Goal: Task Accomplishment & Management: Complete application form

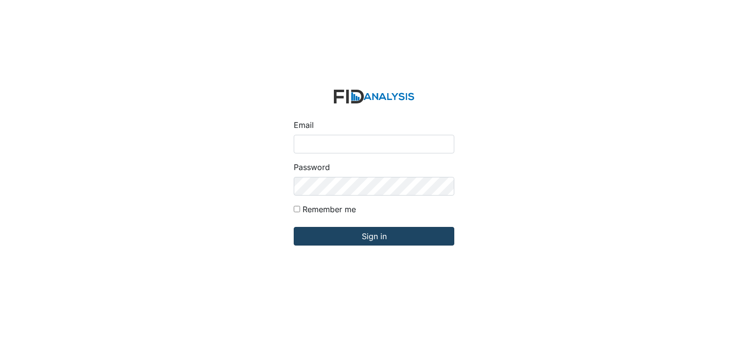
type input "[EMAIL_ADDRESS][DOMAIN_NAME]"
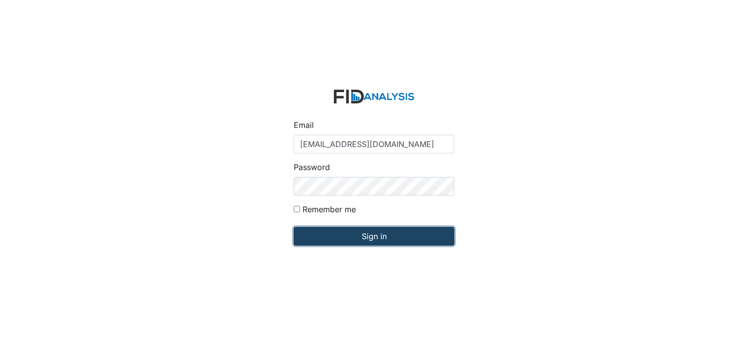
click at [365, 235] on input "Sign in" at bounding box center [374, 236] width 161 height 19
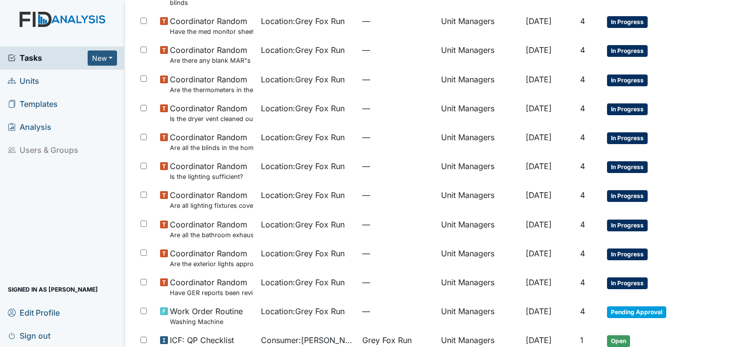
scroll to position [629, 0]
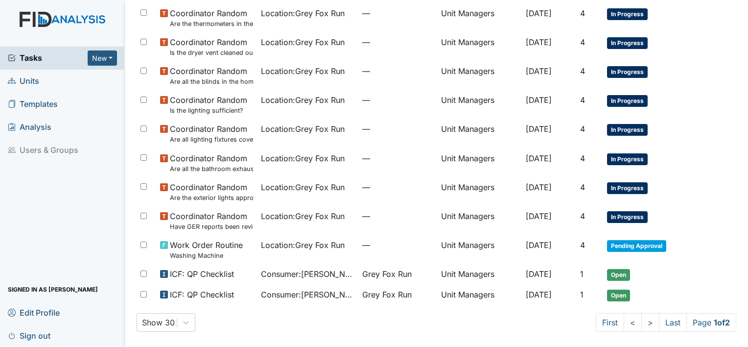
click at [31, 78] on span "Units" at bounding box center [23, 80] width 31 height 15
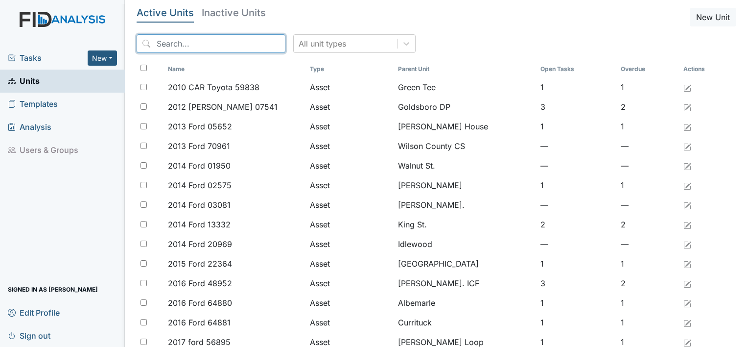
click at [190, 38] on input "search" at bounding box center [211, 43] width 149 height 19
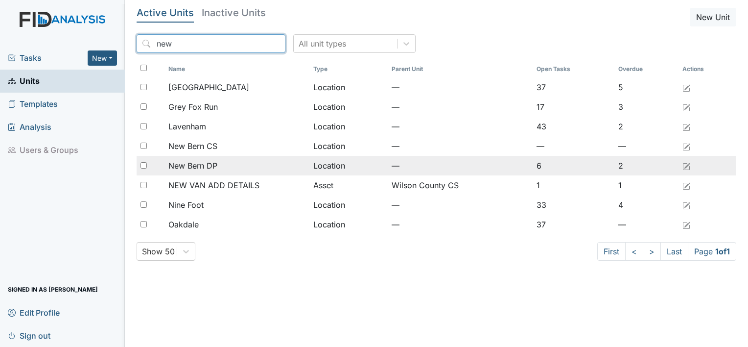
type input "new"
click at [204, 164] on span "New Bern DP" at bounding box center [192, 166] width 49 height 12
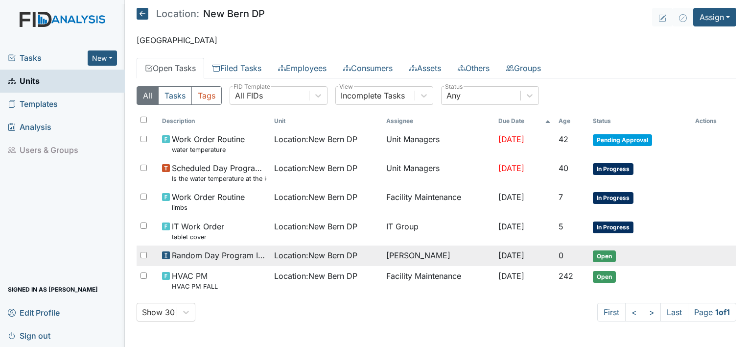
click at [611, 252] on span "Open" at bounding box center [604, 256] width 23 height 12
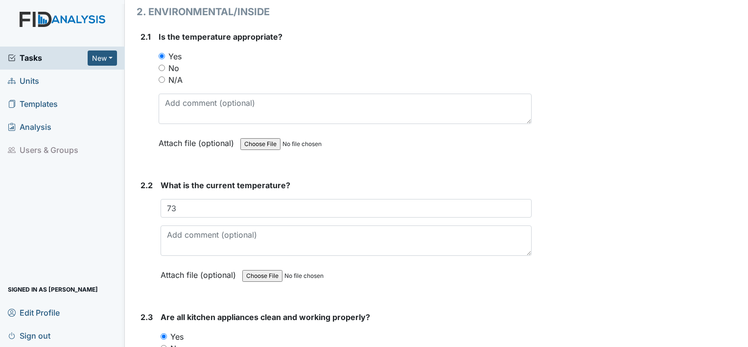
scroll to position [898, 0]
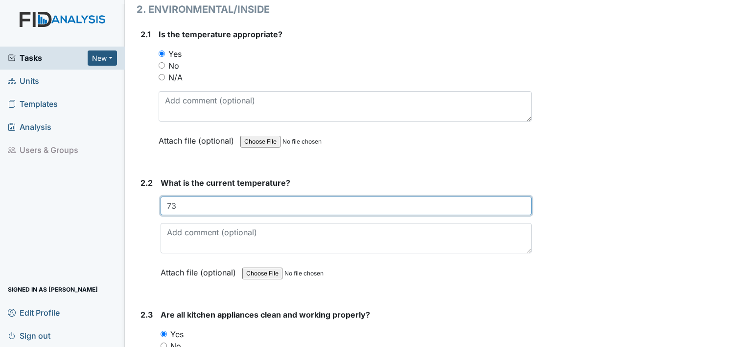
click at [180, 202] on input "73" at bounding box center [346, 205] width 371 height 19
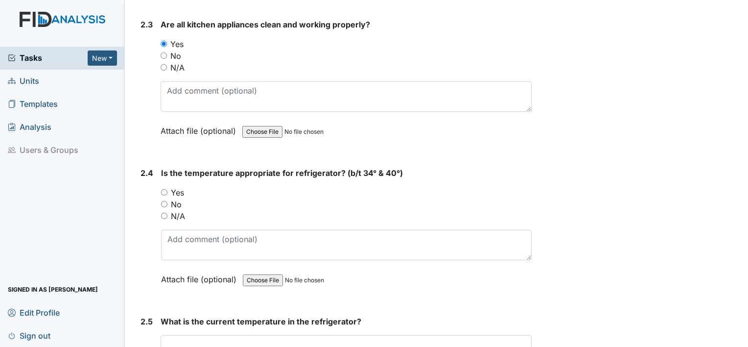
scroll to position [1190, 0]
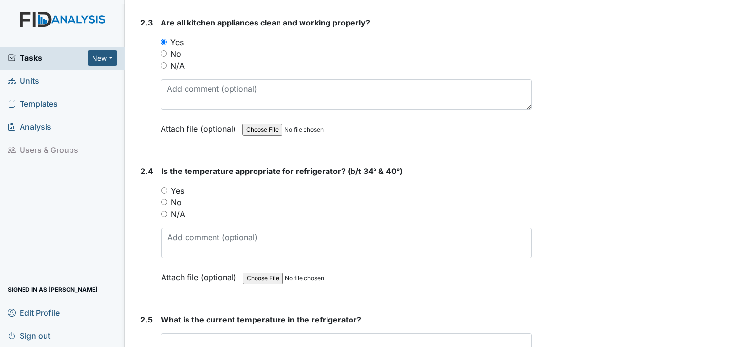
type input "74"
click at [163, 187] on input "Yes" at bounding box center [164, 190] width 6 height 6
radio input "true"
click at [211, 340] on input "text" at bounding box center [346, 342] width 371 height 19
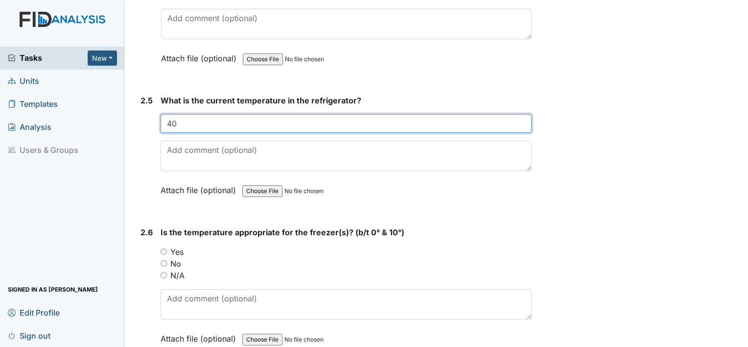
scroll to position [1412, 0]
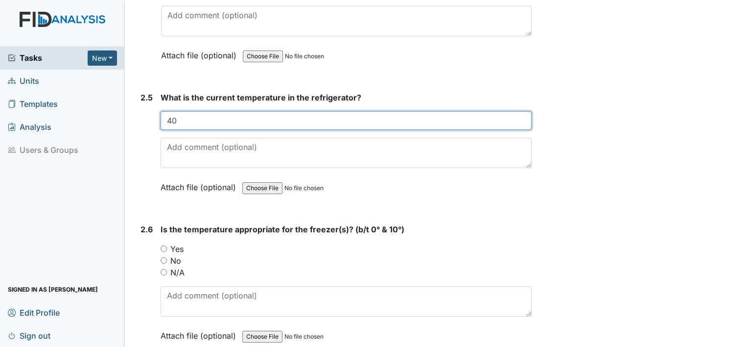
type input "40"
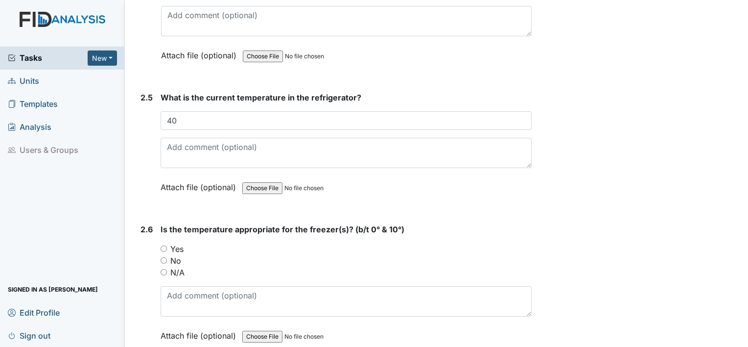
click at [162, 245] on input "Yes" at bounding box center [164, 248] width 6 height 6
radio input "true"
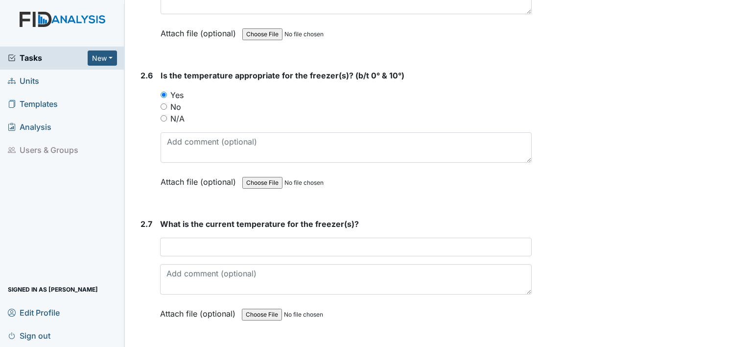
scroll to position [1566, 0]
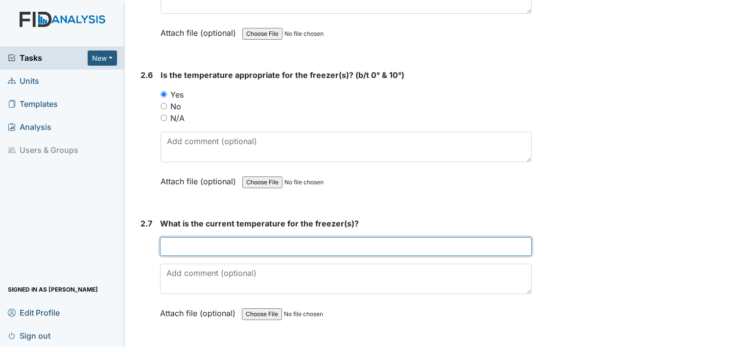
click at [217, 237] on input "text" at bounding box center [346, 246] width 372 height 19
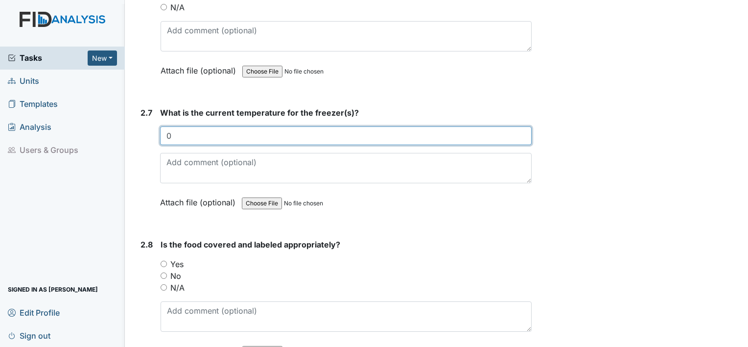
scroll to position [1723, 0]
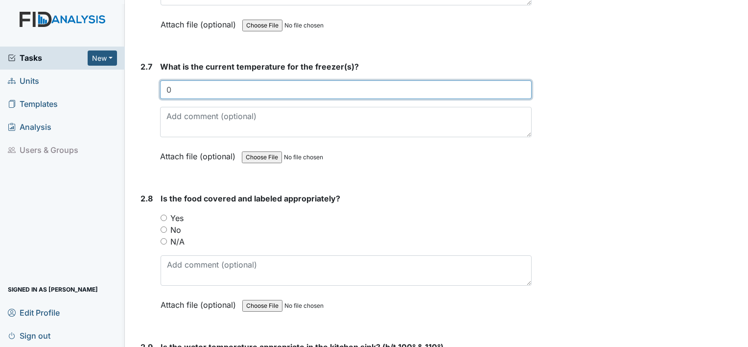
type input "0"
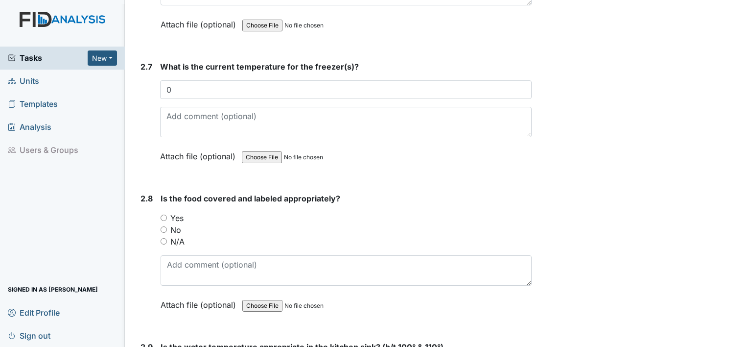
click at [162, 214] on input "Yes" at bounding box center [164, 217] width 6 height 6
radio input "true"
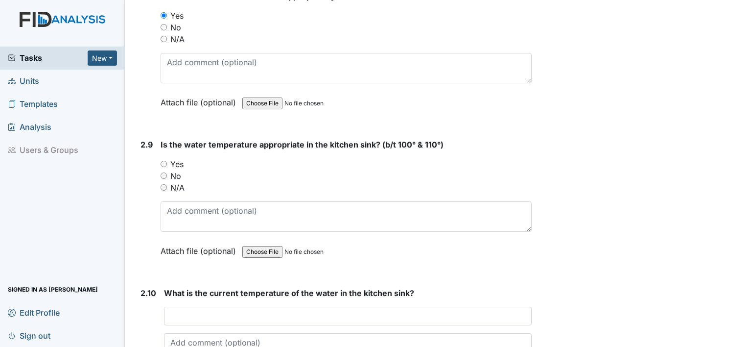
scroll to position [1938, 0]
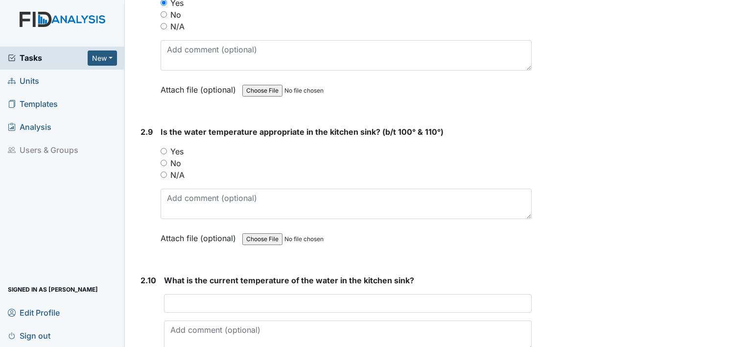
click at [165, 148] on input "Yes" at bounding box center [164, 151] width 6 height 6
radio input "true"
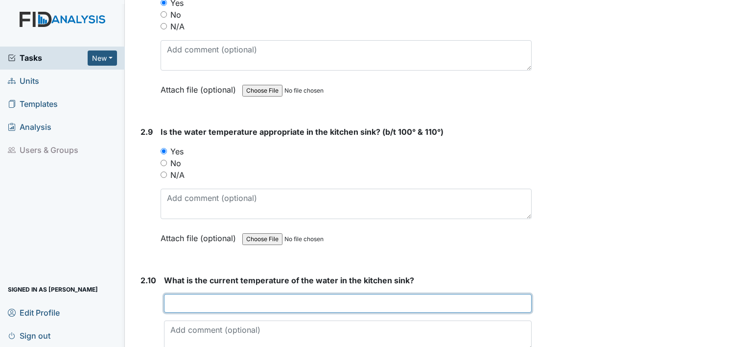
click at [209, 297] on input "text" at bounding box center [348, 303] width 368 height 19
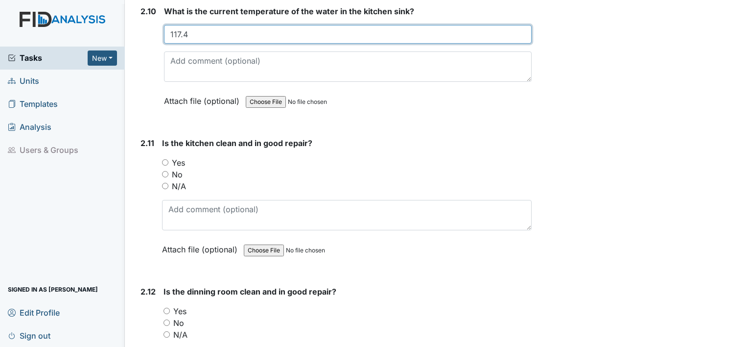
scroll to position [2207, 0]
type input "117.4"
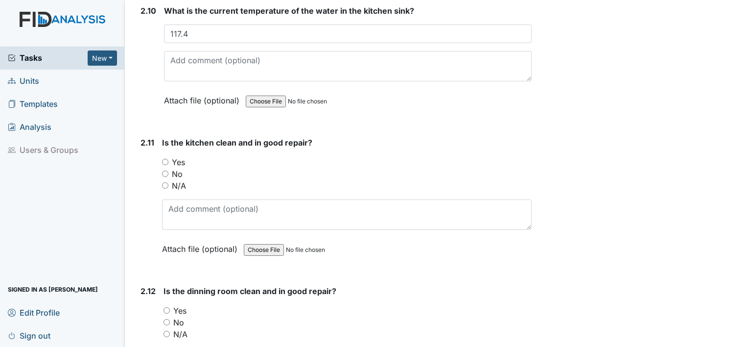
click at [165, 182] on input "N/A" at bounding box center [165, 185] width 6 height 6
radio input "true"
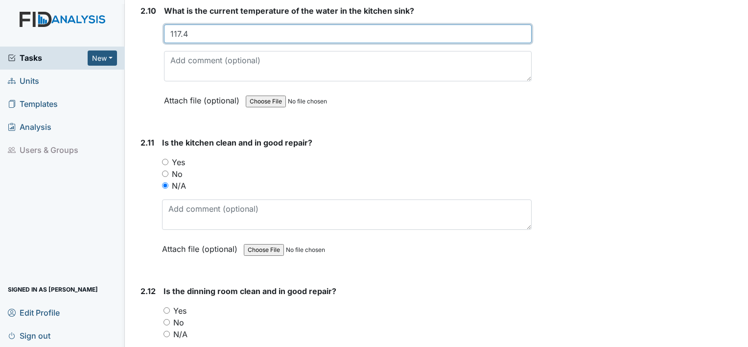
click at [212, 32] on input "117.4" at bounding box center [348, 33] width 368 height 19
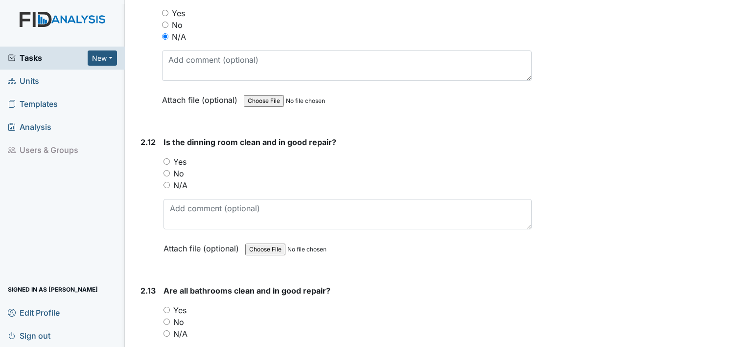
scroll to position [2354, 0]
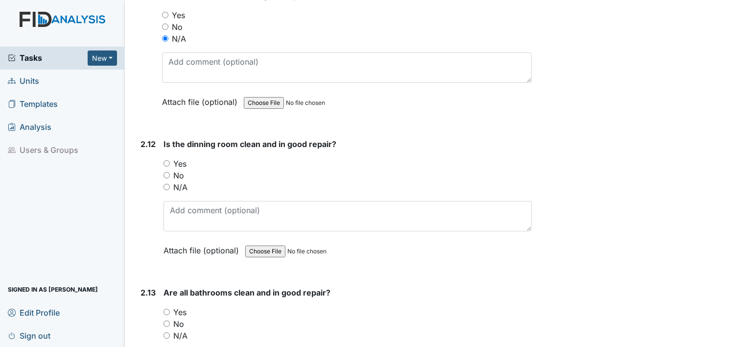
type input "117.4 (water does still get too hot. WO done"
click at [167, 160] on input "Yes" at bounding box center [167, 163] width 6 height 6
radio input "true"
click at [168, 308] on input "Yes" at bounding box center [167, 311] width 6 height 6
radio input "true"
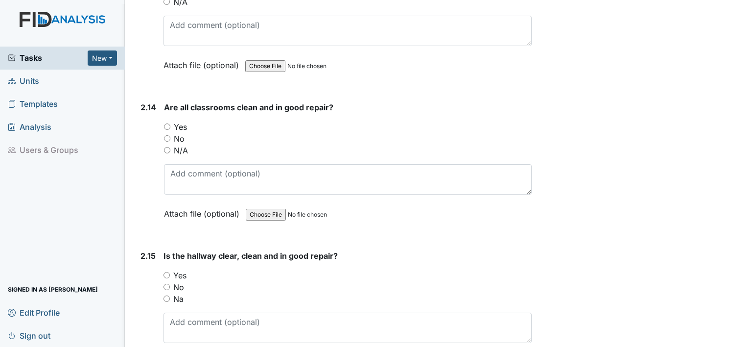
scroll to position [2691, 0]
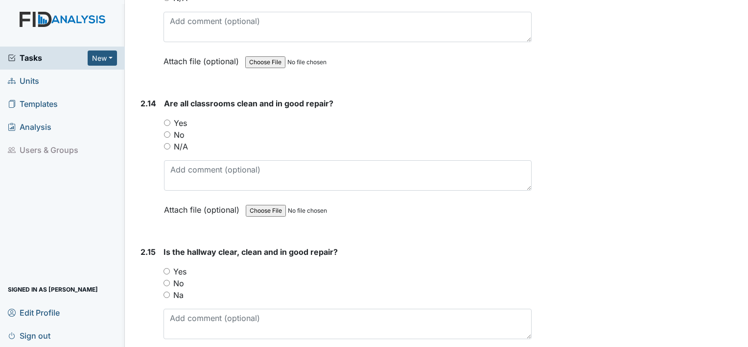
click at [167, 119] on input "Yes" at bounding box center [167, 122] width 6 height 6
radio input "true"
click at [167, 265] on div "Yes" at bounding box center [348, 271] width 368 height 12
click at [165, 268] on input "Yes" at bounding box center [167, 271] width 6 height 6
radio input "true"
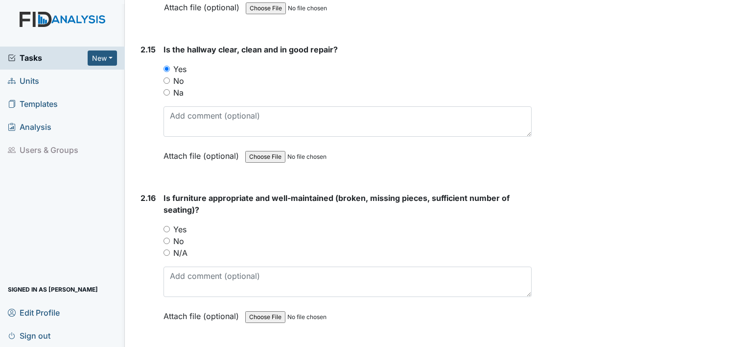
scroll to position [2933, 0]
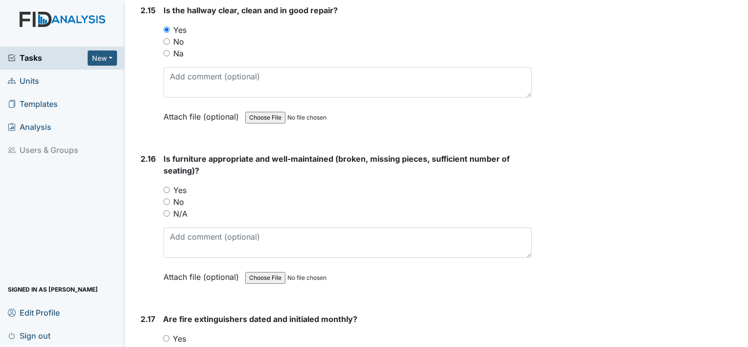
click at [166, 187] on input "Yes" at bounding box center [167, 190] width 6 height 6
radio input "true"
click at [165, 335] on input "Yes" at bounding box center [166, 338] width 6 height 6
radio input "true"
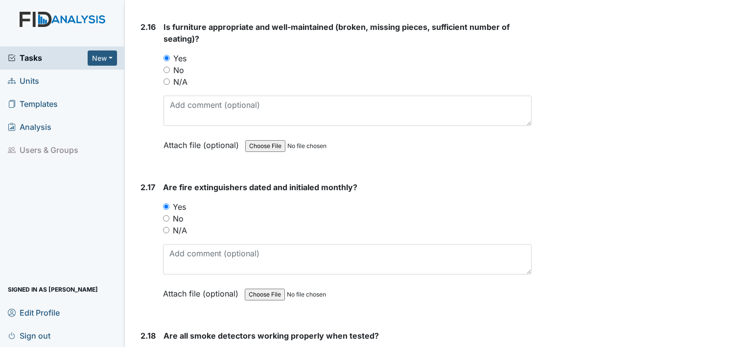
scroll to position [3068, 0]
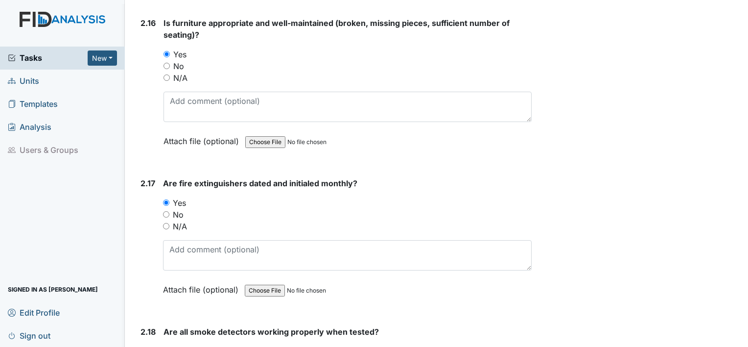
click at [166, 346] on input "Yes" at bounding box center [167, 351] width 6 height 6
radio input "true"
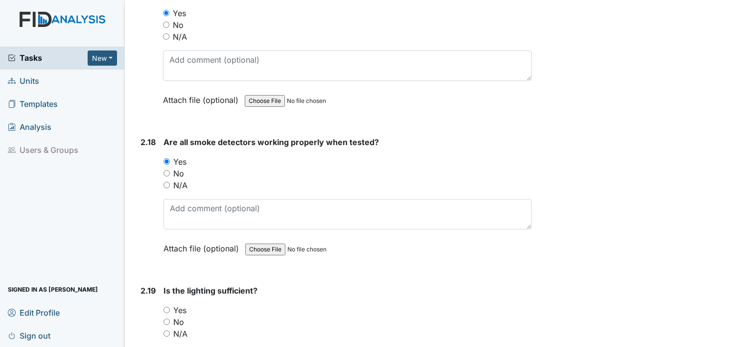
scroll to position [3290, 0]
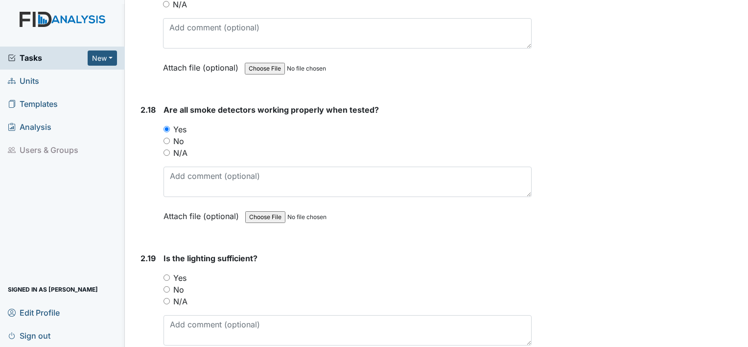
click at [165, 274] on input "Yes" at bounding box center [167, 277] width 6 height 6
radio input "true"
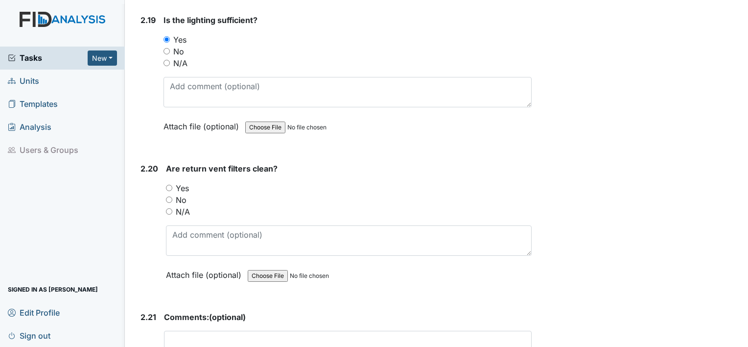
scroll to position [3531, 0]
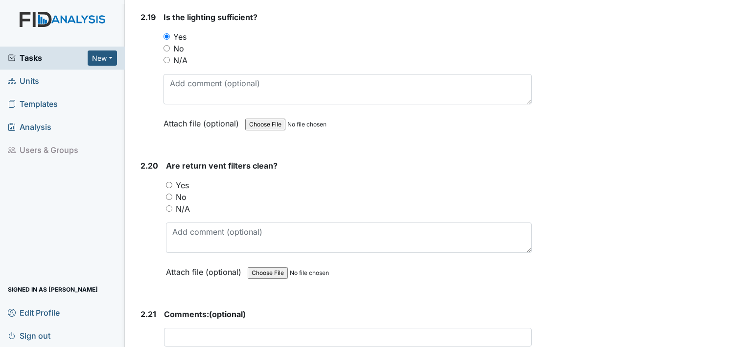
click at [167, 182] on input "Yes" at bounding box center [169, 185] width 6 height 6
radio input "true"
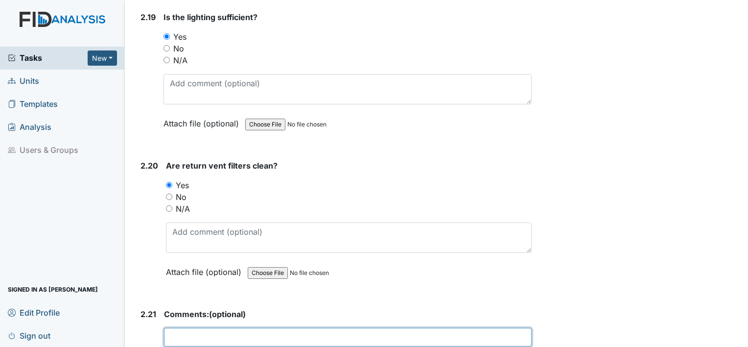
click at [202, 328] on input "text" at bounding box center [348, 337] width 368 height 19
type input "d"
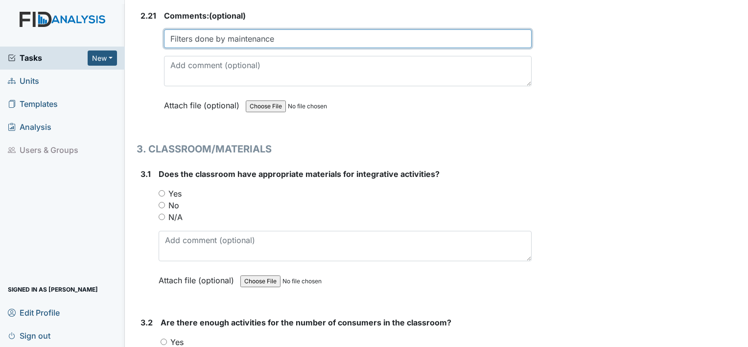
scroll to position [3832, 0]
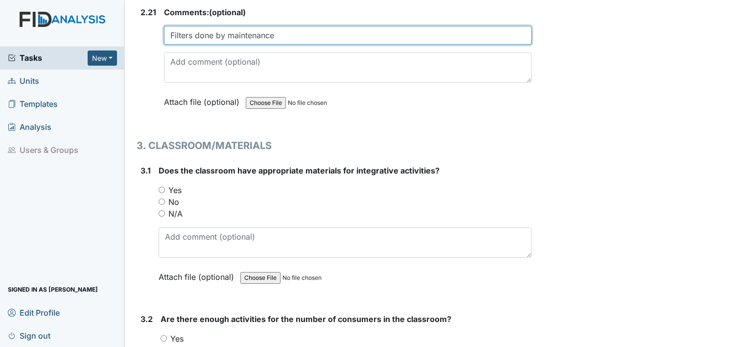
type input "Filters done by maintenance"
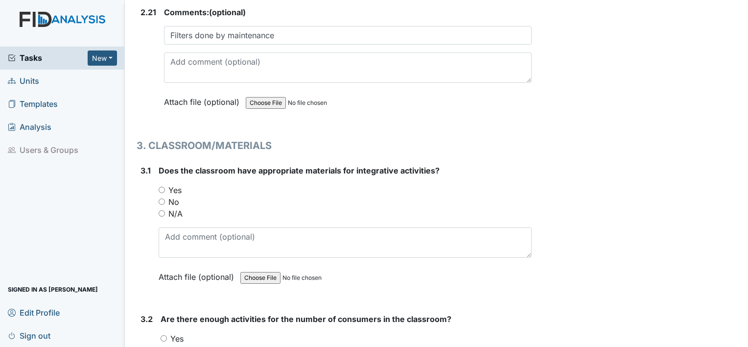
click at [162, 187] on input "Yes" at bounding box center [162, 190] width 6 height 6
radio input "true"
click at [164, 335] on input "Yes" at bounding box center [164, 338] width 6 height 6
radio input "true"
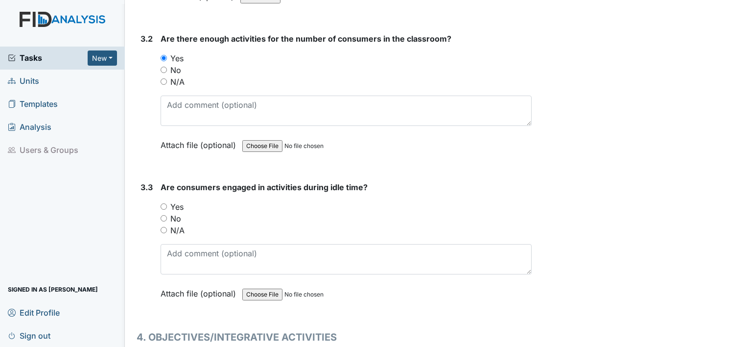
scroll to position [4126, 0]
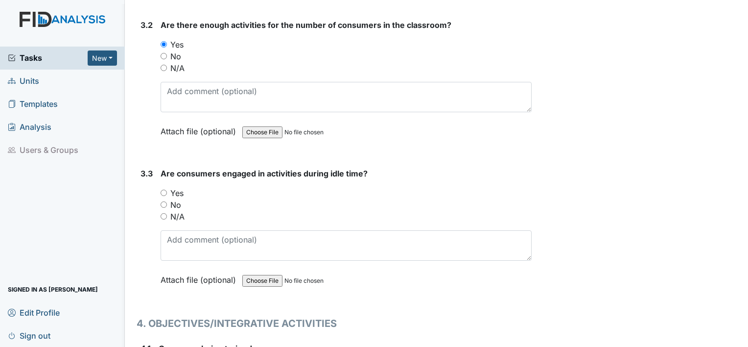
click at [166, 189] on input "Yes" at bounding box center [164, 192] width 6 height 6
radio input "true"
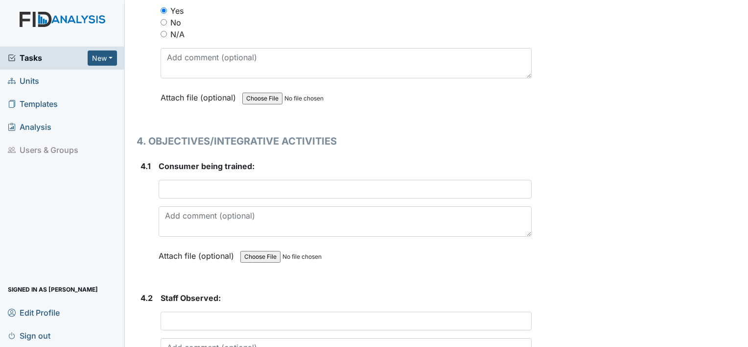
scroll to position [4328, 0]
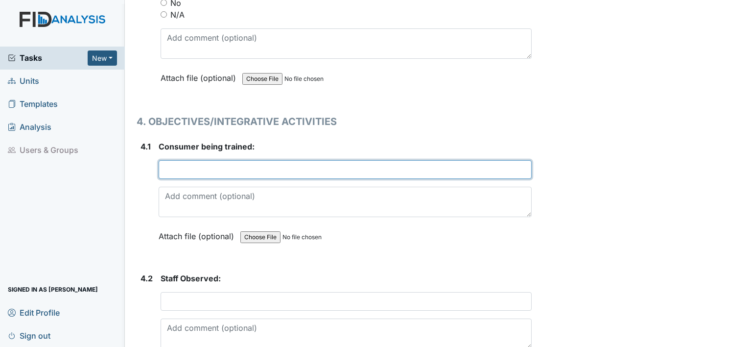
click at [291, 160] on input "text" at bounding box center [345, 169] width 373 height 19
type input "KV"
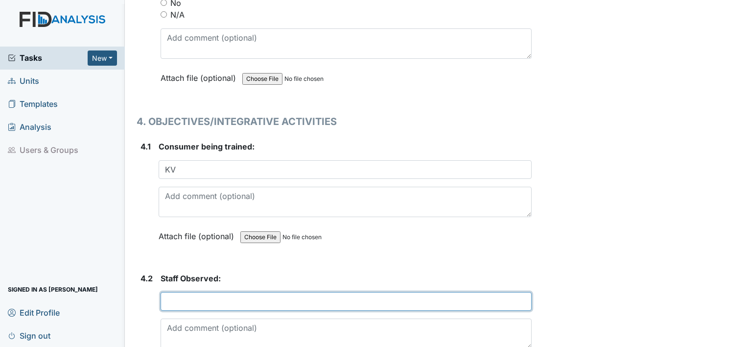
click at [214, 292] on input "text" at bounding box center [346, 301] width 371 height 19
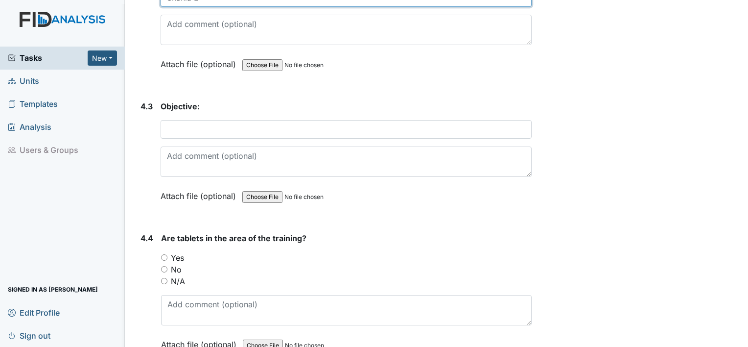
scroll to position [4632, 0]
type input "Shania L"
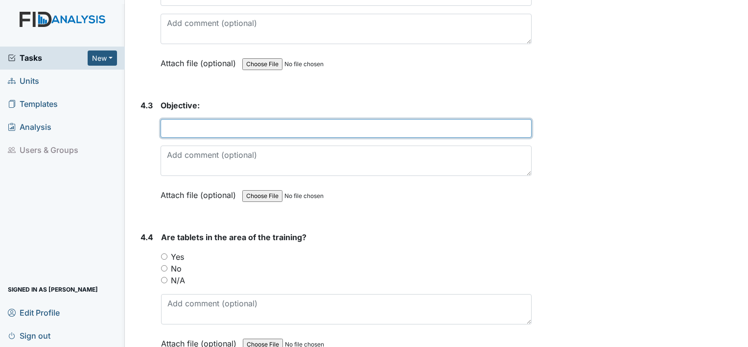
click at [182, 119] on input "text" at bounding box center [346, 128] width 371 height 19
click at [206, 119] on input "FA002/Rea passage aloud" at bounding box center [346, 128] width 371 height 19
type input "FA002/Read passage aloud"
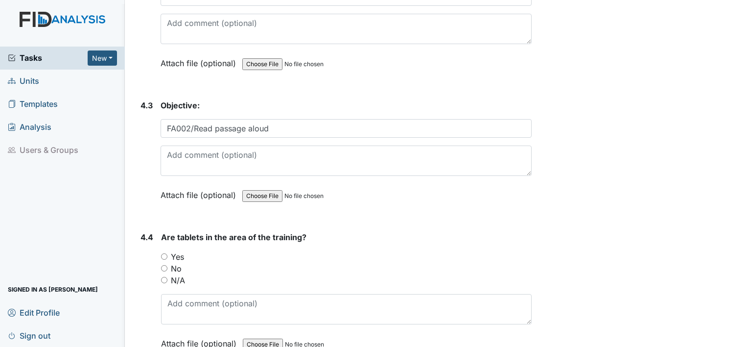
click at [163, 253] on input "Yes" at bounding box center [164, 256] width 6 height 6
radio input "true"
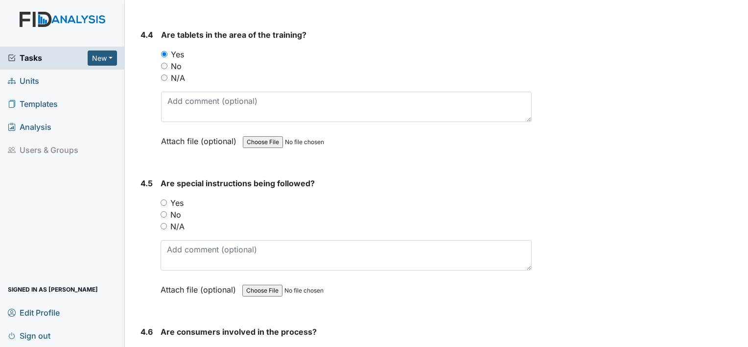
scroll to position [4854, 0]
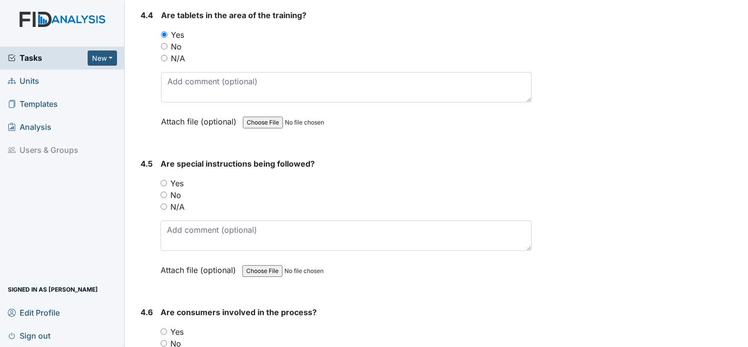
click at [163, 180] on input "Yes" at bounding box center [164, 183] width 6 height 6
radio input "true"
click at [164, 328] on input "Yes" at bounding box center [164, 331] width 6 height 6
radio input "true"
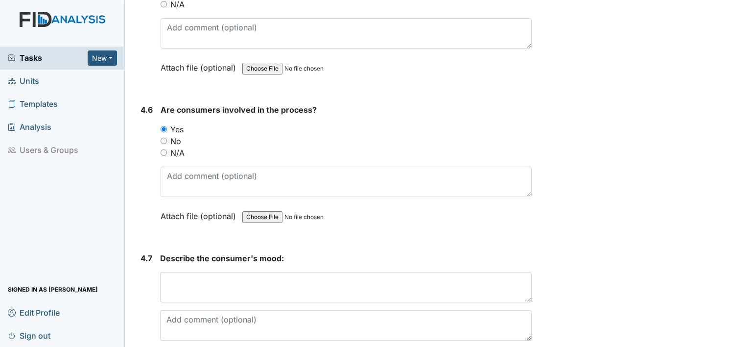
scroll to position [5135, 0]
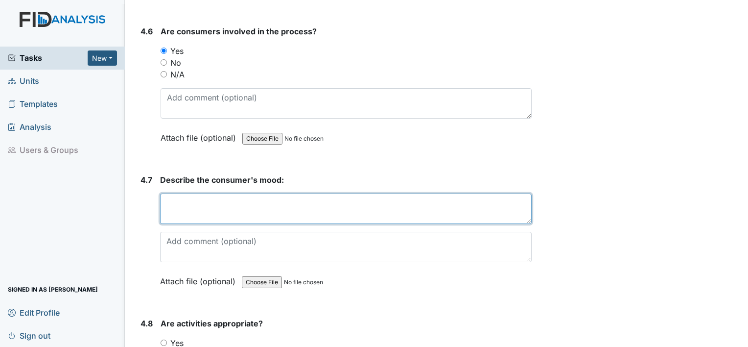
click at [247, 193] on textarea at bounding box center [346, 208] width 372 height 30
type textarea "ok"
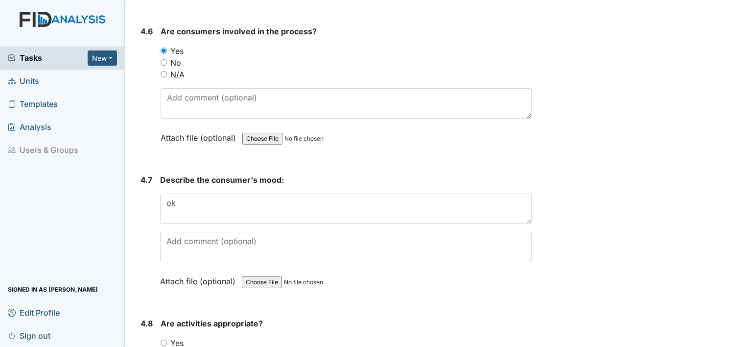
click at [164, 339] on input "Yes" at bounding box center [164, 342] width 6 height 6
radio input "true"
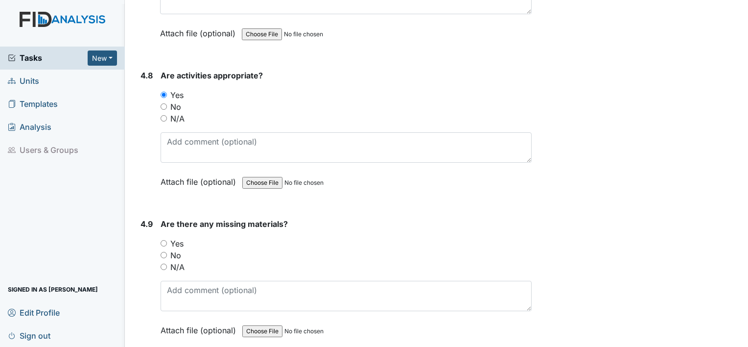
scroll to position [5422, 0]
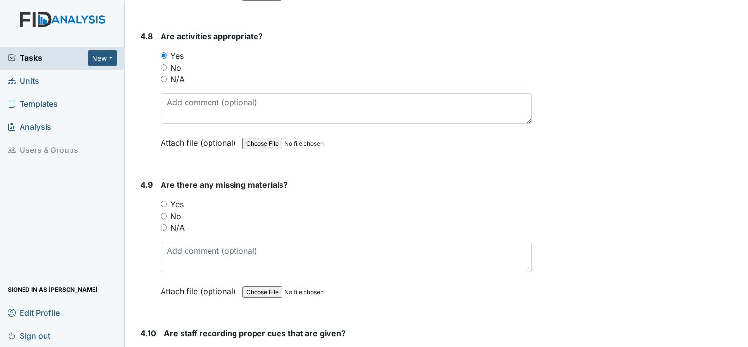
click at [163, 210] on div "No" at bounding box center [346, 216] width 371 height 12
click at [163, 212] on input "No" at bounding box center [164, 215] width 6 height 6
radio input "true"
click at [166, 346] on input "Yes" at bounding box center [167, 352] width 6 height 6
radio input "true"
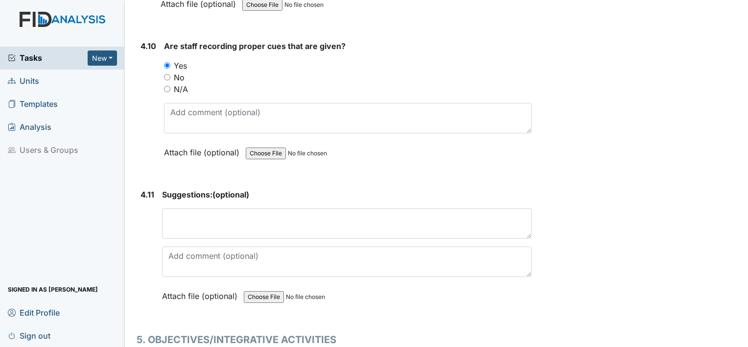
scroll to position [5741, 0]
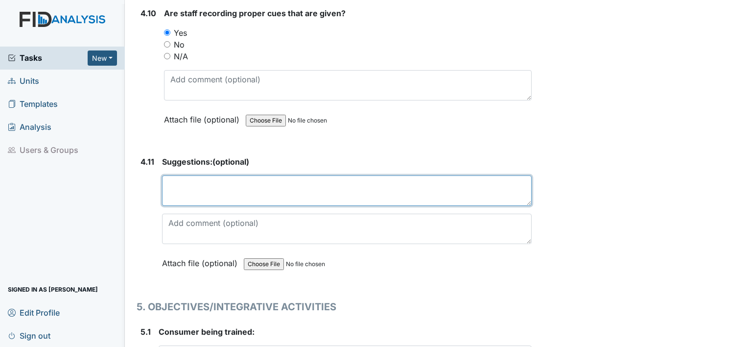
click at [264, 175] on textarea at bounding box center [347, 190] width 370 height 30
type textarea "consumer does not like reading, DPM will talk with QP to come up with new objec…"
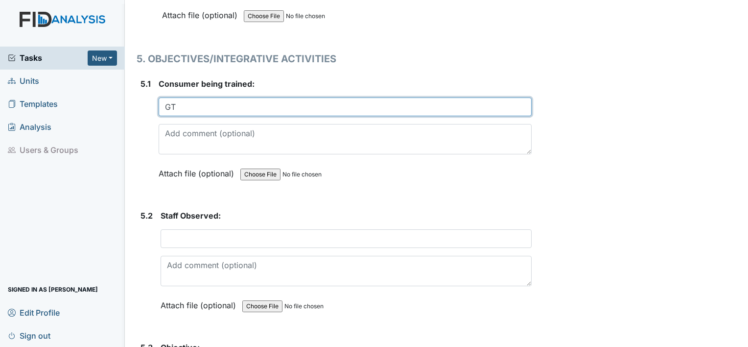
scroll to position [6002, 0]
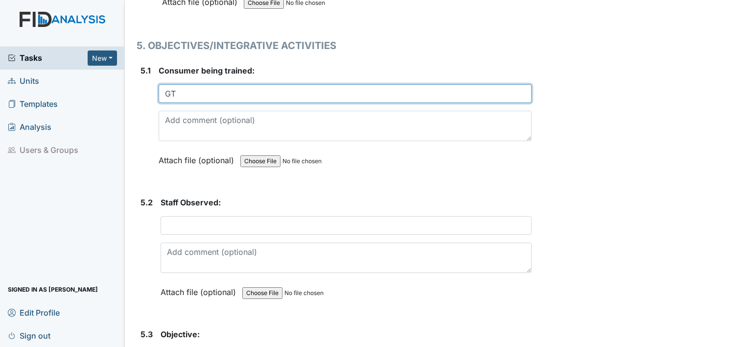
type input "GT"
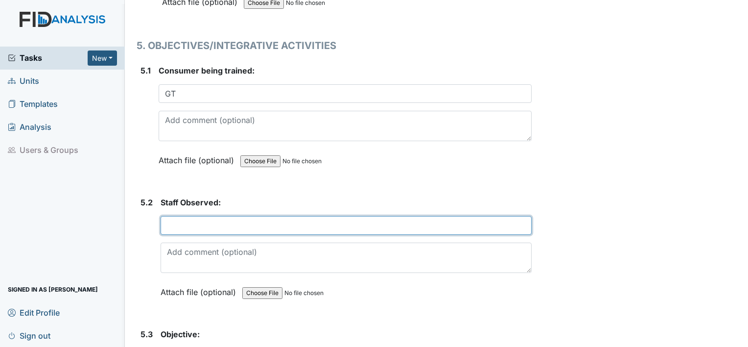
click at [272, 216] on input "text" at bounding box center [346, 225] width 371 height 19
type input "Diondre C"
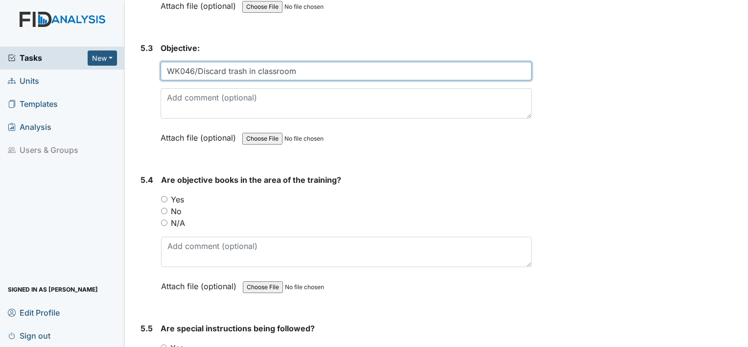
scroll to position [6292, 0]
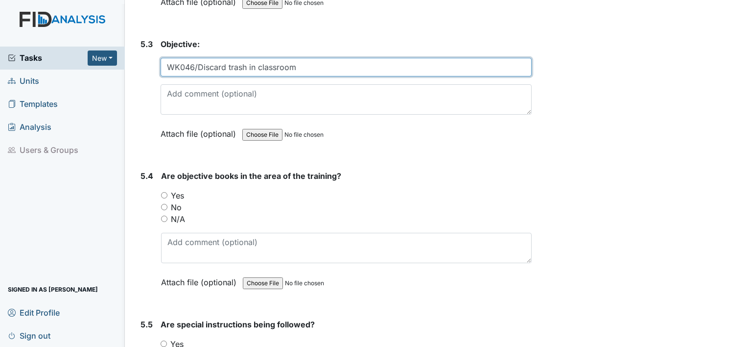
type input "WK046/Discard trash in classroom"
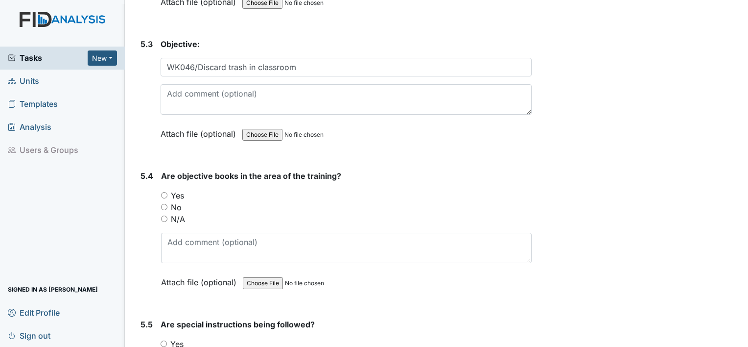
click at [163, 192] on input "Yes" at bounding box center [164, 195] width 6 height 6
radio input "true"
click at [163, 338] on div "Yes" at bounding box center [346, 344] width 371 height 12
click at [163, 340] on input "Yes" at bounding box center [164, 343] width 6 height 6
radio input "true"
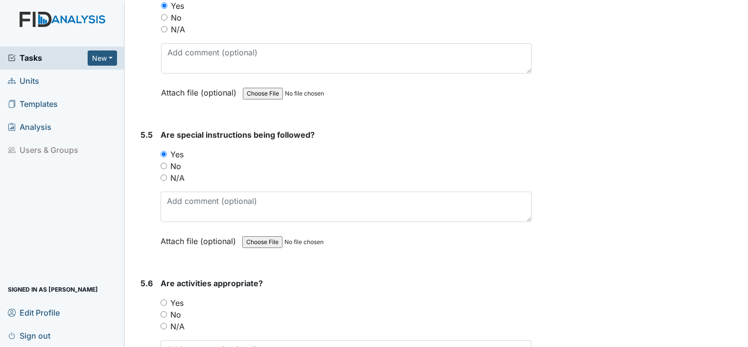
scroll to position [6488, 0]
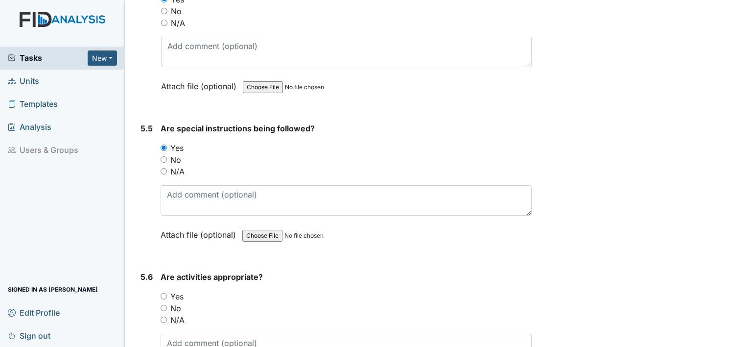
click at [163, 293] on input "Yes" at bounding box center [164, 296] width 6 height 6
radio input "true"
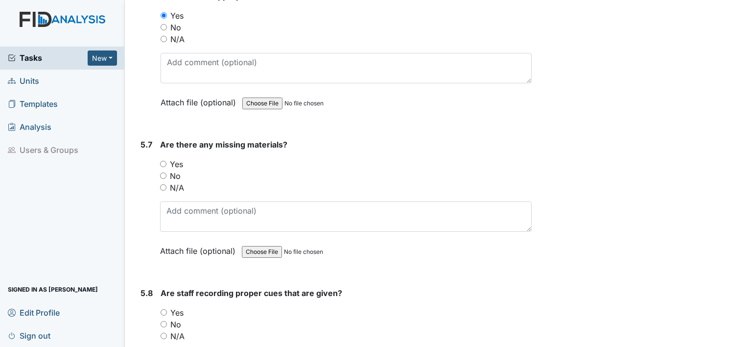
scroll to position [6775, 0]
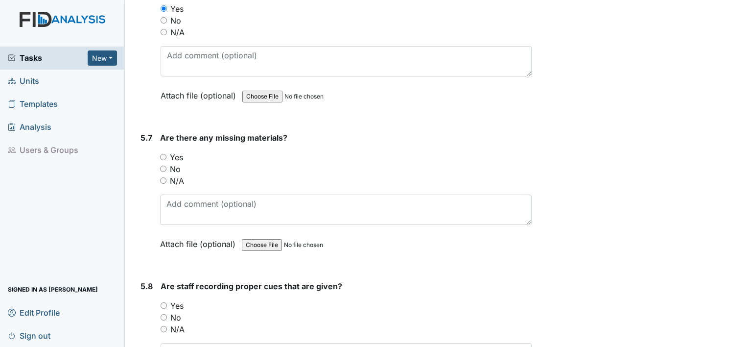
click at [162, 165] on input "No" at bounding box center [163, 168] width 6 height 6
radio input "true"
click at [164, 302] on input "Yes" at bounding box center [164, 305] width 6 height 6
radio input "true"
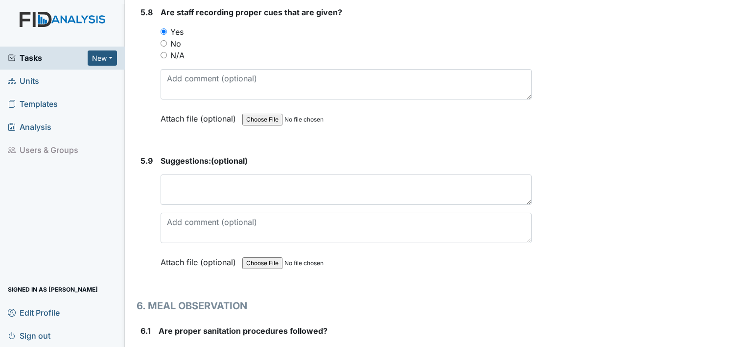
scroll to position [7088, 0]
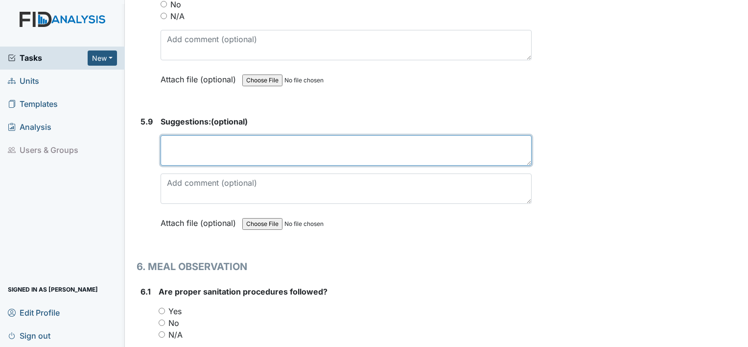
click at [264, 135] on textarea at bounding box center [346, 150] width 371 height 30
type textarea "consumer does good with discarding trash, no issues."
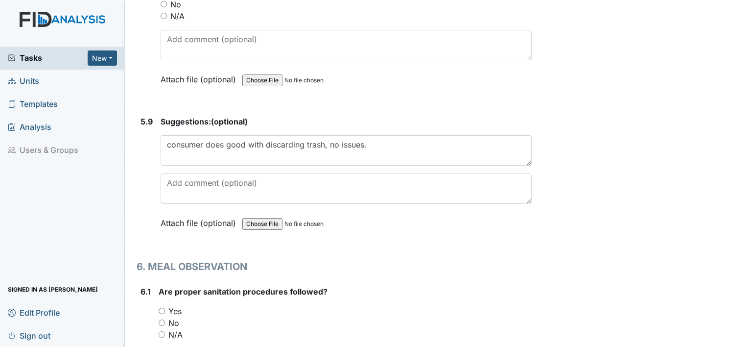
click at [163, 307] on input "Yes" at bounding box center [162, 310] width 6 height 6
radio input "true"
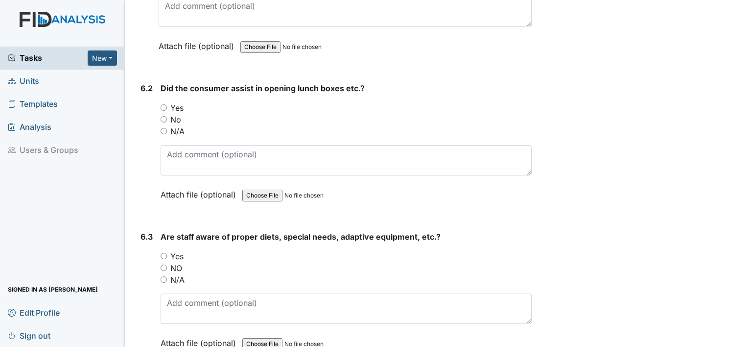
scroll to position [7441, 0]
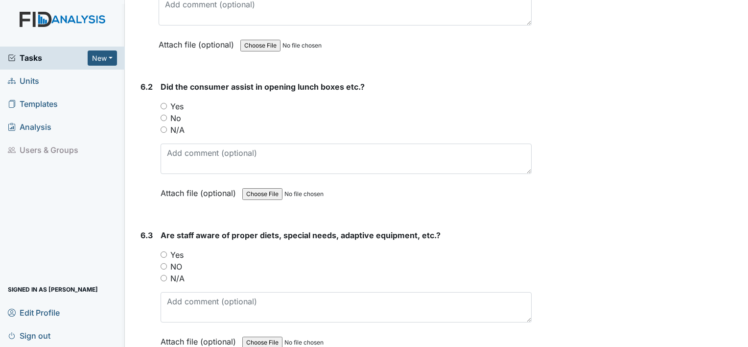
click at [162, 103] on input "Yes" at bounding box center [164, 106] width 6 height 6
radio input "true"
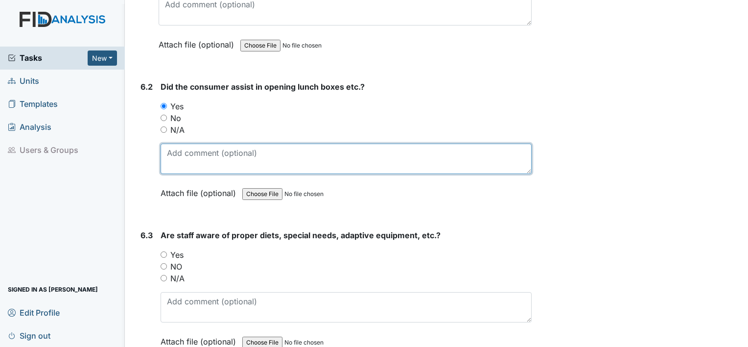
click at [184, 143] on textarea at bounding box center [346, 158] width 371 height 30
type textarea "Cherrylane(yes)"
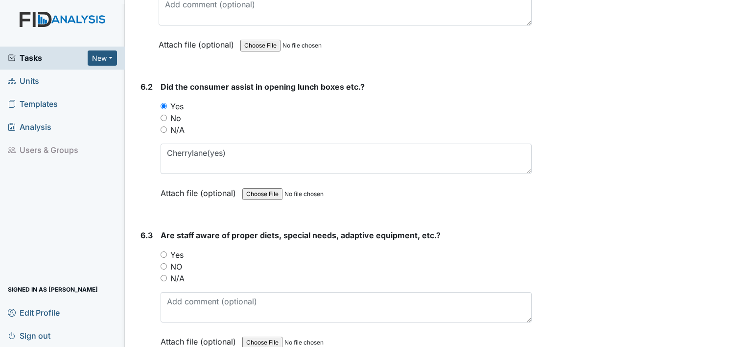
click at [163, 251] on input "Yes" at bounding box center [164, 254] width 6 height 6
radio input "true"
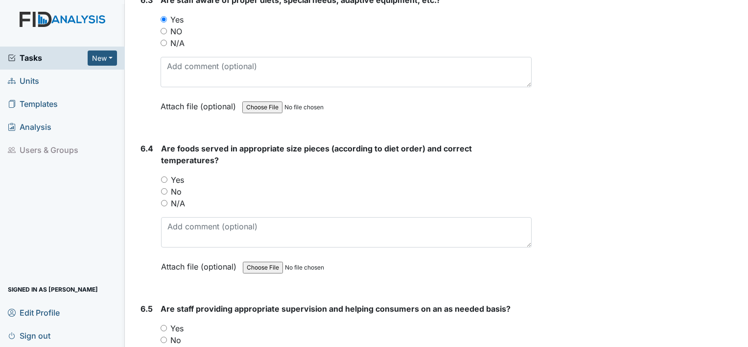
scroll to position [7702, 0]
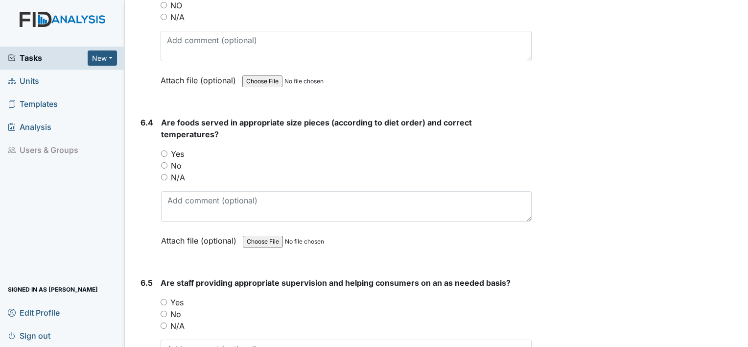
click at [163, 150] on input "Yes" at bounding box center [164, 153] width 6 height 6
radio input "true"
click at [165, 299] on input "Yes" at bounding box center [164, 302] width 6 height 6
radio input "true"
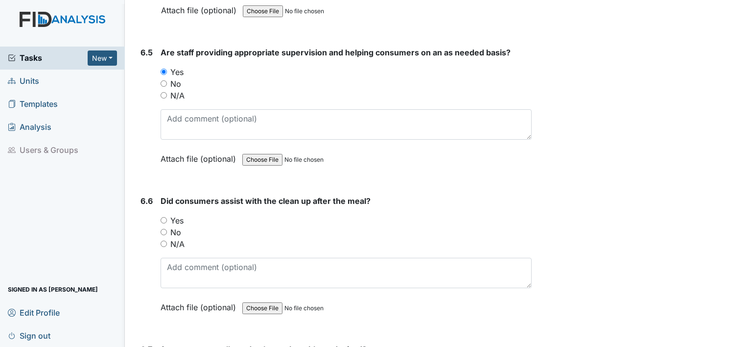
scroll to position [7937, 0]
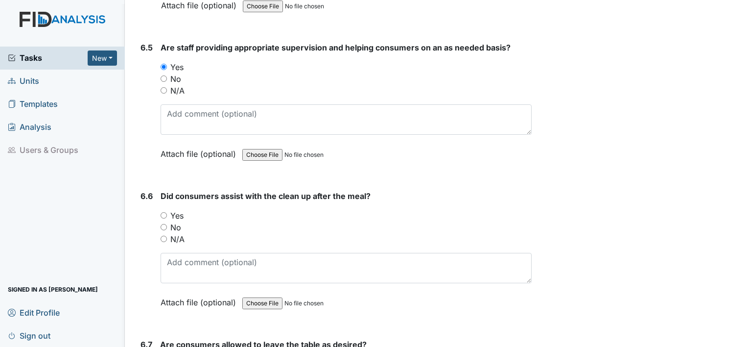
click at [164, 212] on input "Yes" at bounding box center [164, 215] width 6 height 6
radio input "true"
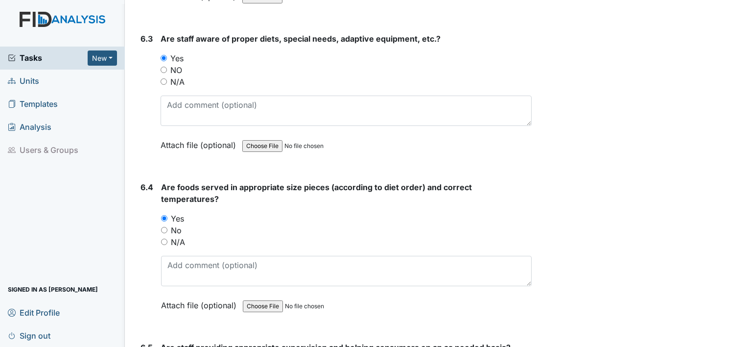
scroll to position [7636, 0]
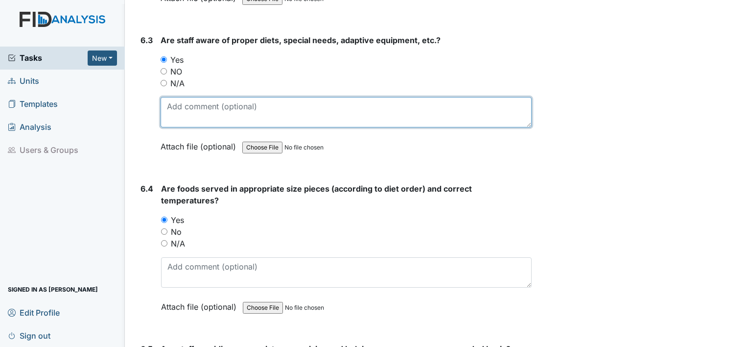
click at [208, 97] on textarea at bounding box center [346, 112] width 371 height 30
click at [208, 97] on textarea "Newport ha all their adaptive equipment" at bounding box center [346, 112] width 371 height 30
click at [329, 97] on textarea "Newport had all their adaptive equipment" at bounding box center [346, 112] width 371 height 30
type textarea "Newport had all their adaptive equipment"
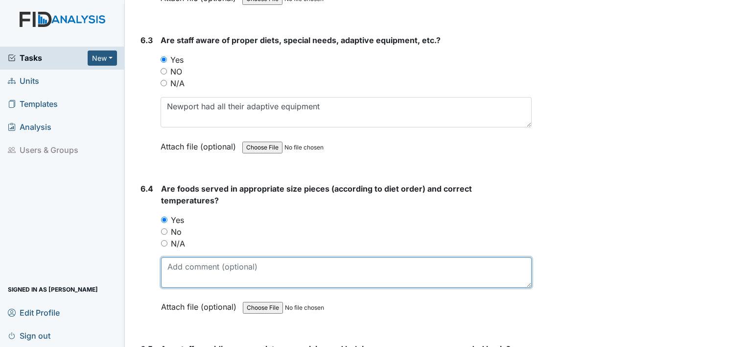
click at [289, 257] on textarea at bounding box center [346, 272] width 371 height 30
click at [237, 257] on textarea "Grey Fox clients ha chicken patties, coleslaw, baked beans" at bounding box center [346, 272] width 371 height 30
click at [400, 257] on textarea "Grey Fox clients had chicken patties, coleslaw, baked beans" at bounding box center [346, 272] width 371 height 30
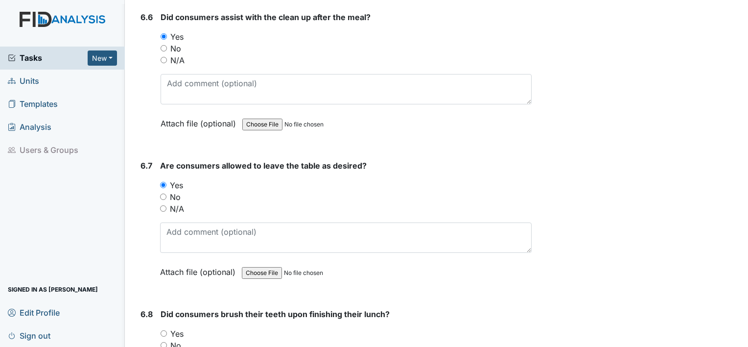
scroll to position [8145, 0]
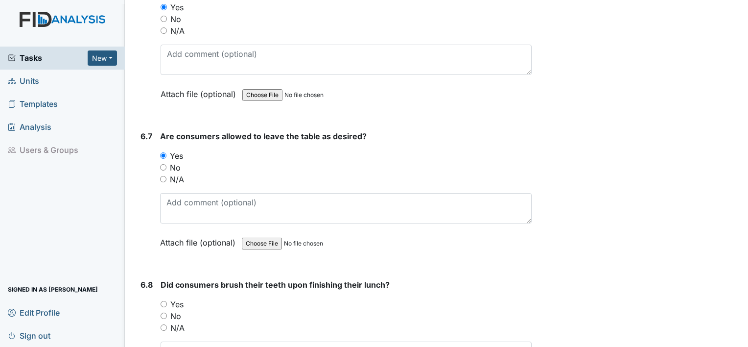
type textarea "Grey Fox clients had chicken patties, coleslaw, baked beans; all other homes ha…"
click at [164, 301] on input "Yes" at bounding box center [164, 304] width 6 height 6
radio input "true"
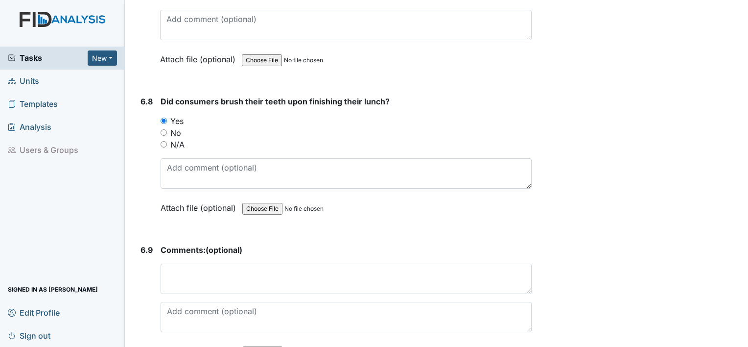
scroll to position [8380, 0]
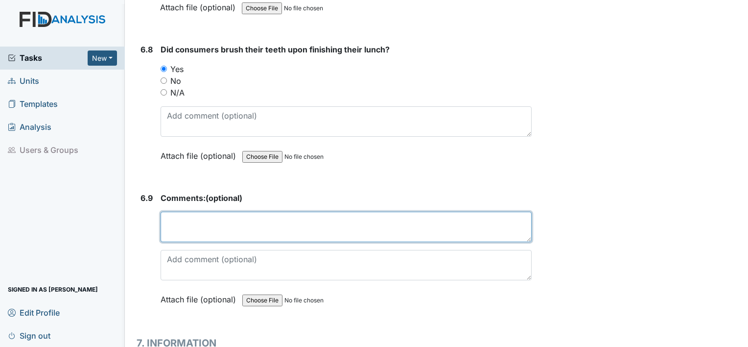
click at [285, 211] on textarea at bounding box center [346, 226] width 371 height 30
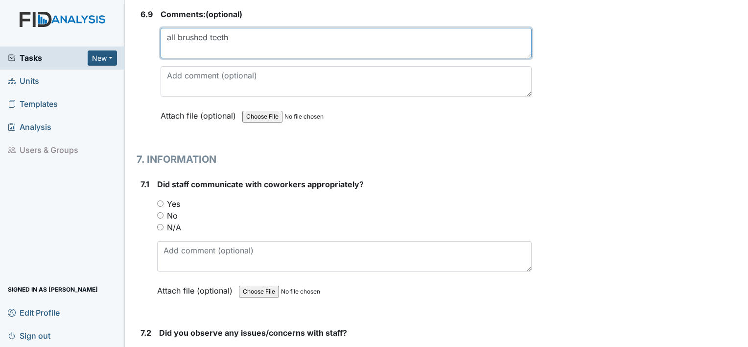
scroll to position [8566, 0]
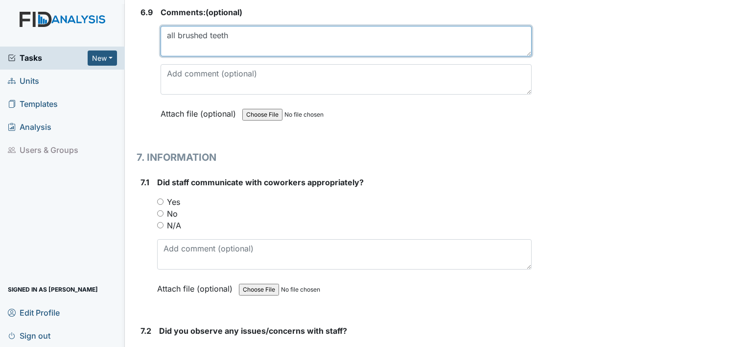
type textarea "all brushed teeth"
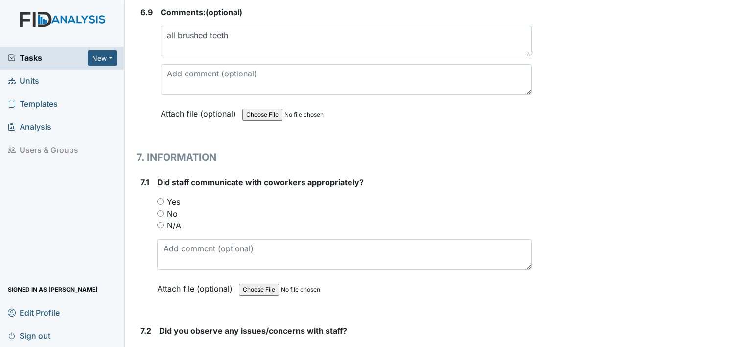
click at [162, 198] on input "Yes" at bounding box center [160, 201] width 6 height 6
radio input "true"
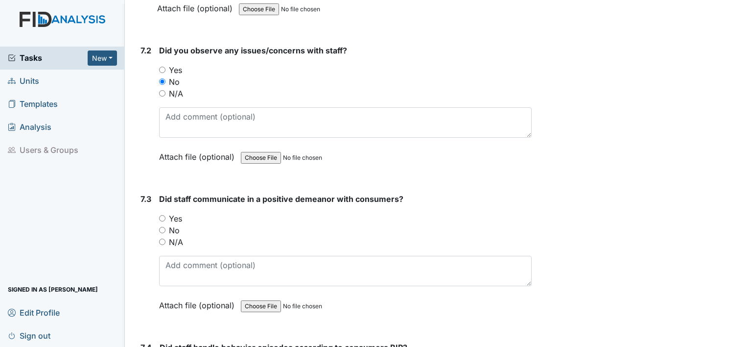
scroll to position [8865, 0]
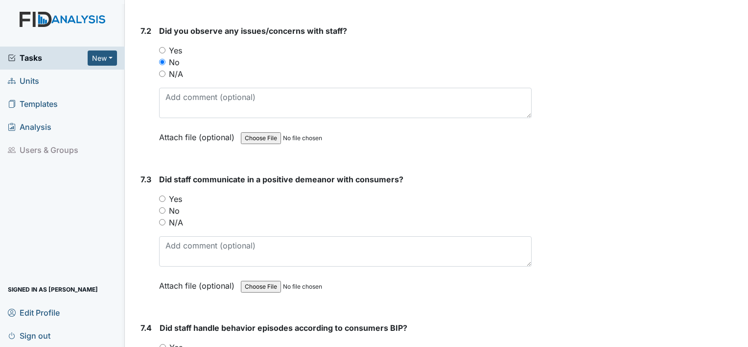
click at [161, 195] on input "Yes" at bounding box center [162, 198] width 6 height 6
radio input "true"
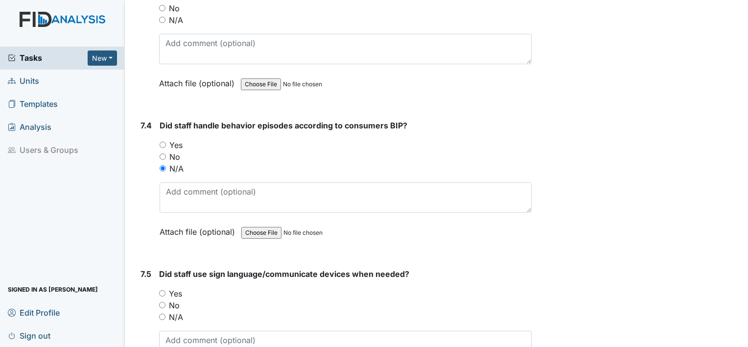
scroll to position [9107, 0]
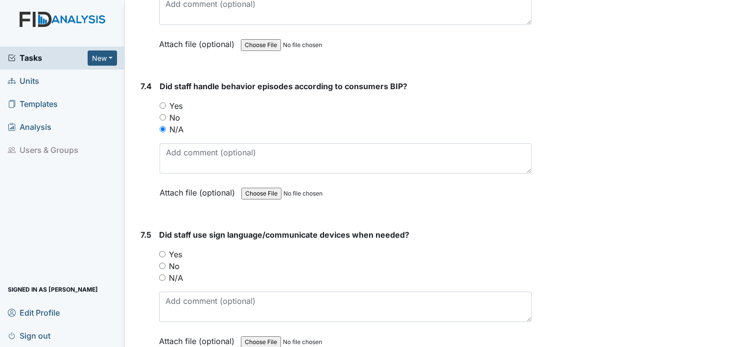
click at [160, 251] on input "Yes" at bounding box center [162, 254] width 6 height 6
radio input "true"
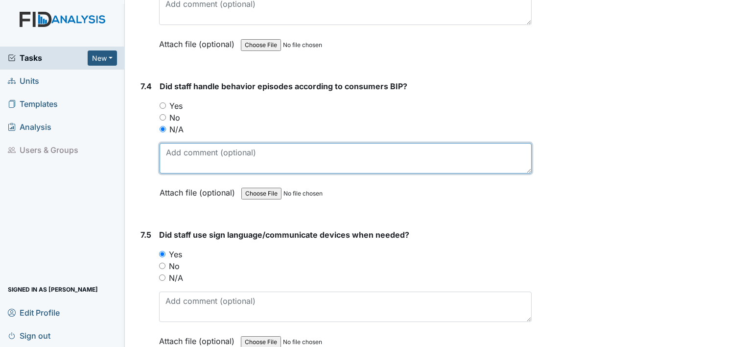
click at [373, 143] on textarea at bounding box center [346, 158] width 372 height 30
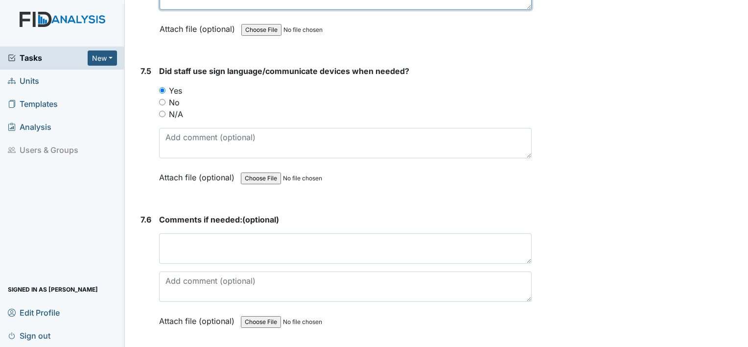
scroll to position [9271, 0]
type textarea "no behaviors"
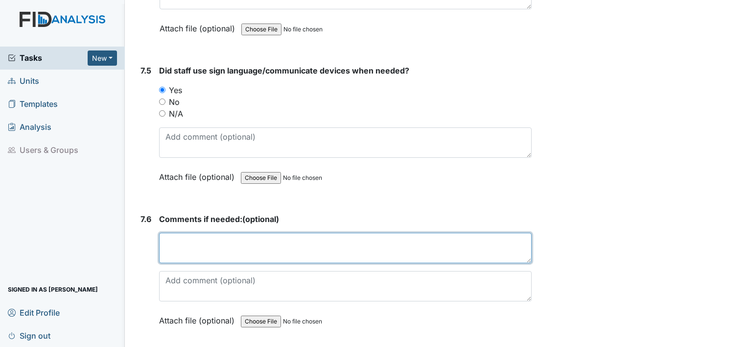
click at [227, 233] on textarea at bounding box center [345, 248] width 373 height 30
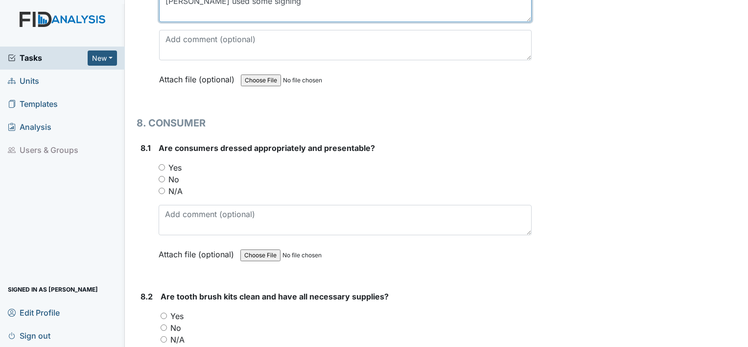
scroll to position [9544, 0]
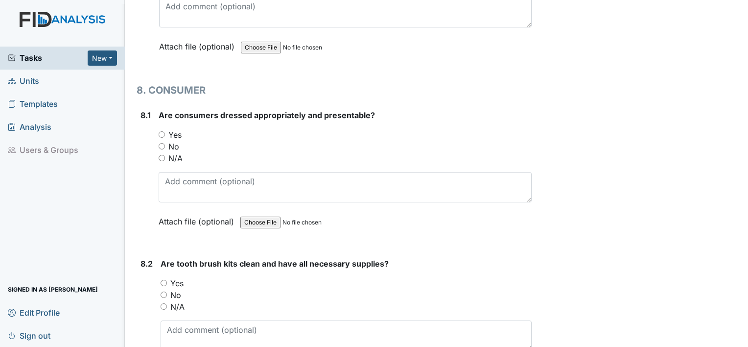
type textarea "Linda D used some signing"
click at [162, 131] on input "Yes" at bounding box center [162, 134] width 6 height 6
radio input "true"
click at [162, 131] on input "Yes" at bounding box center [162, 134] width 6 height 6
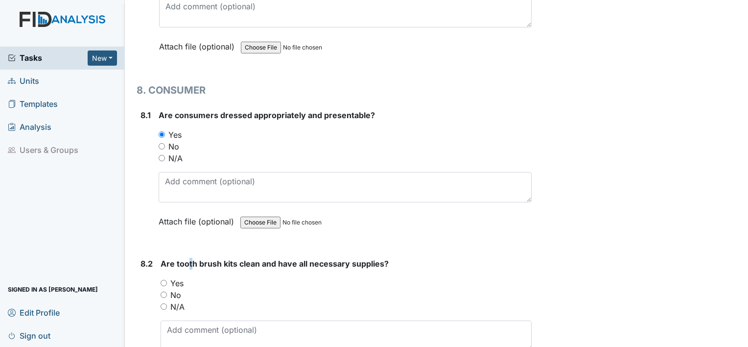
drag, startPoint x: 187, startPoint y: 208, endPoint x: 192, endPoint y: 214, distance: 8.0
drag, startPoint x: 192, startPoint y: 214, endPoint x: 164, endPoint y: 234, distance: 33.7
click at [164, 277] on div "Yes" at bounding box center [346, 283] width 371 height 12
click at [162, 280] on input "Yes" at bounding box center [164, 283] width 6 height 6
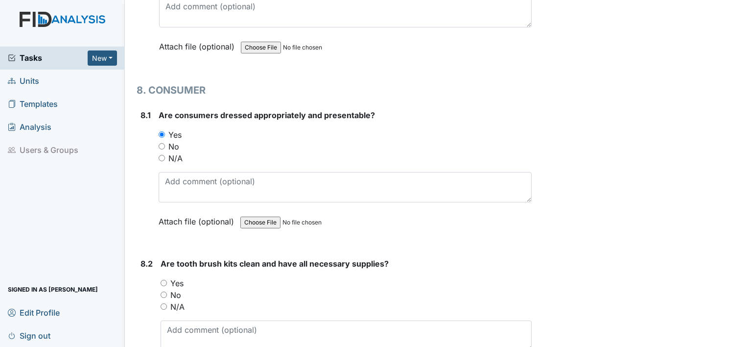
radio input "true"
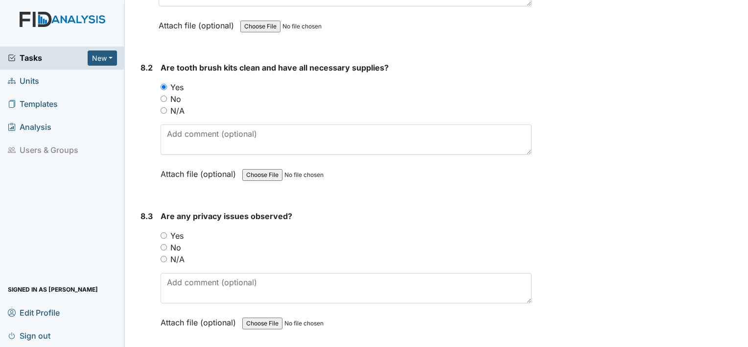
scroll to position [9792, 0]
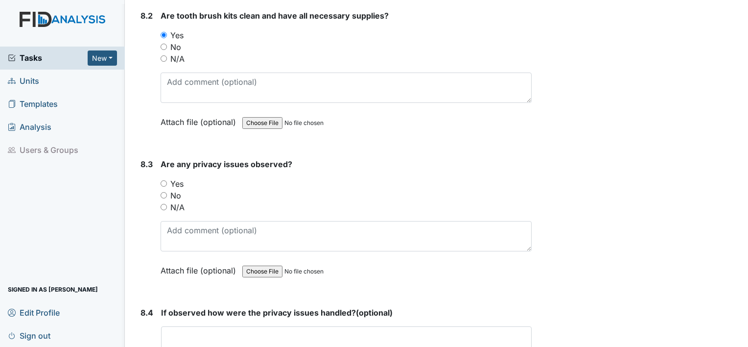
click at [162, 192] on input "No" at bounding box center [164, 195] width 6 height 6
radio input "true"
click at [272, 326] on textarea at bounding box center [346, 341] width 371 height 30
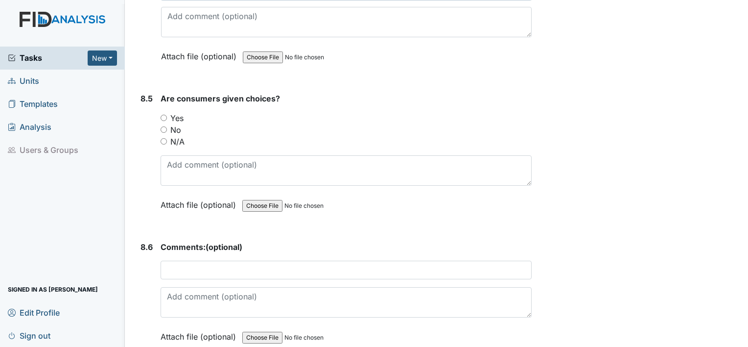
scroll to position [10144, 0]
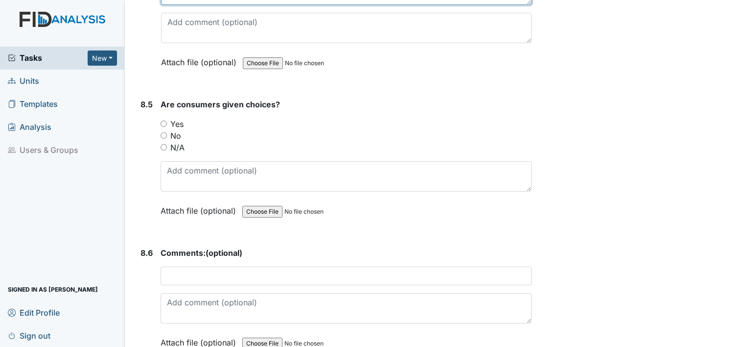
type textarea "none"
click at [161, 120] on input "Yes" at bounding box center [164, 123] width 6 height 6
radio input "true"
click at [161, 120] on input "Yes" at bounding box center [164, 123] width 6 height 6
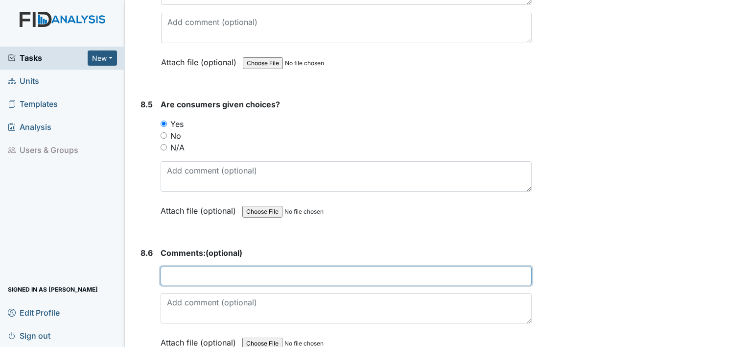
click at [222, 266] on input "text" at bounding box center [346, 275] width 371 height 19
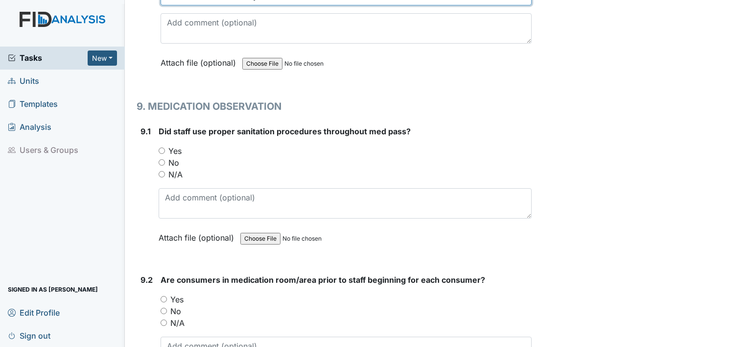
scroll to position [10424, 0]
type input "consumers chose to buy soda. One client chose soda"
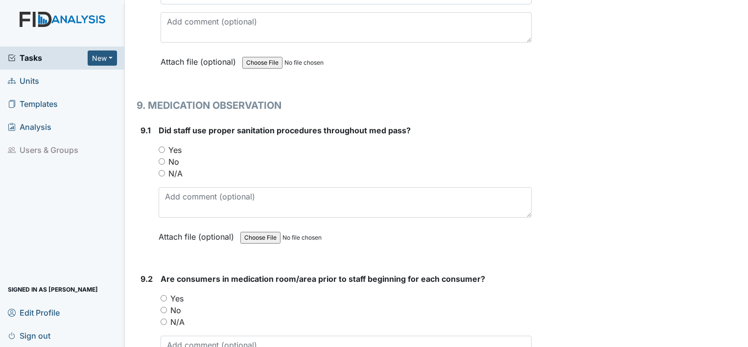
click at [161, 146] on input "Yes" at bounding box center [162, 149] width 6 height 6
radio input "true"
click at [165, 295] on input "Yes" at bounding box center [164, 298] width 6 height 6
radio input "true"
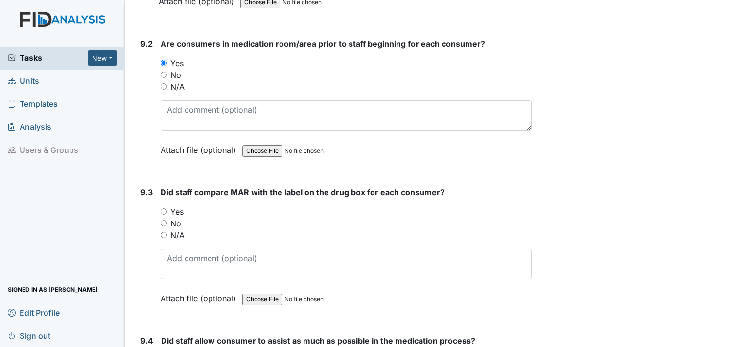
scroll to position [10667, 0]
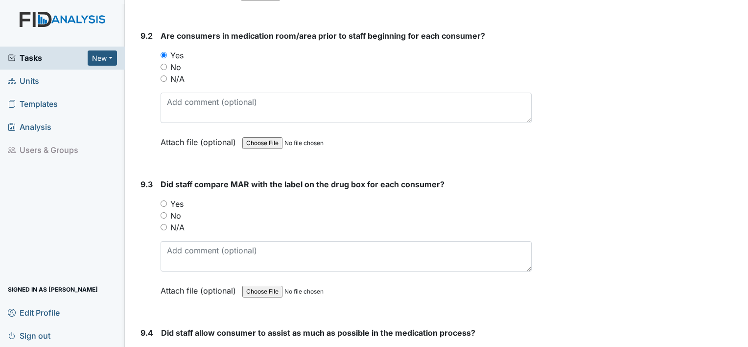
click at [162, 198] on div "Yes" at bounding box center [346, 204] width 371 height 12
click at [163, 200] on input "Yes" at bounding box center [164, 203] width 6 height 6
radio input "true"
click at [163, 346] on input "Yes" at bounding box center [164, 352] width 6 height 6
radio input "true"
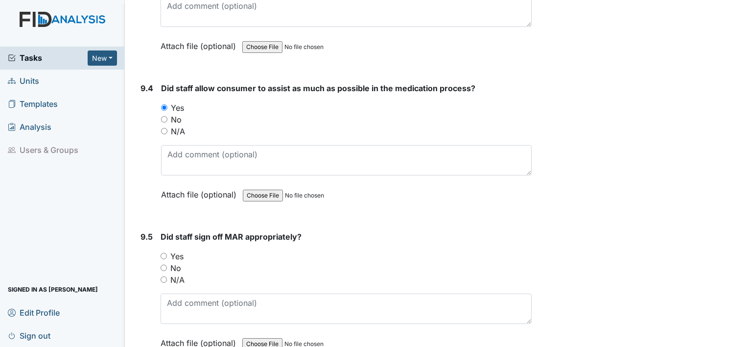
scroll to position [10912, 0]
click at [163, 252] on input "Yes" at bounding box center [164, 255] width 6 height 6
radio input "true"
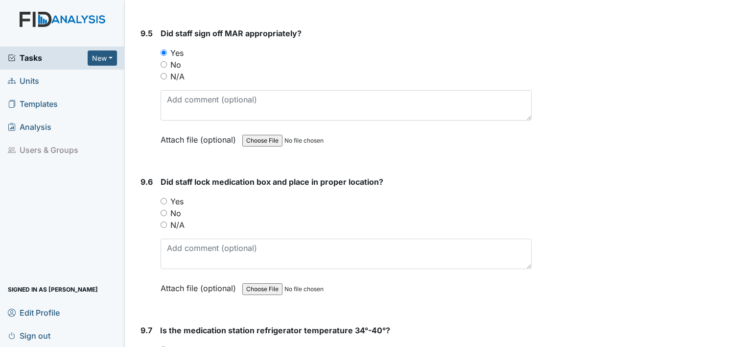
scroll to position [11128, 0]
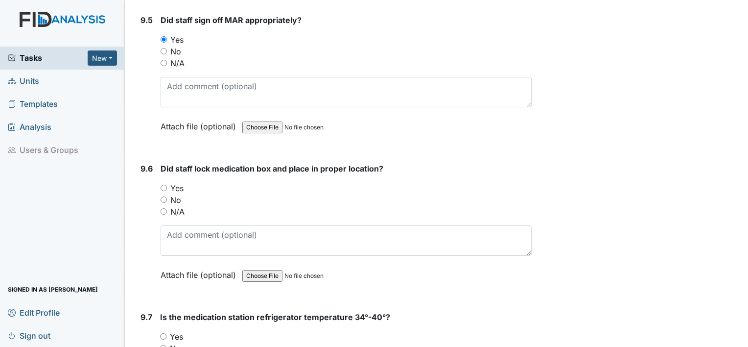
click at [163, 185] on input "Yes" at bounding box center [164, 188] width 6 height 6
radio input "true"
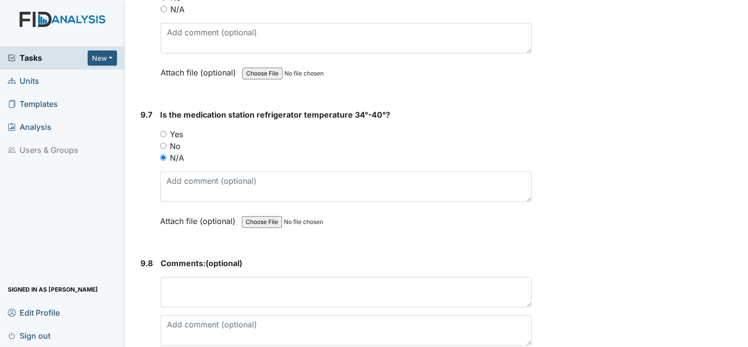
scroll to position [11358, 0]
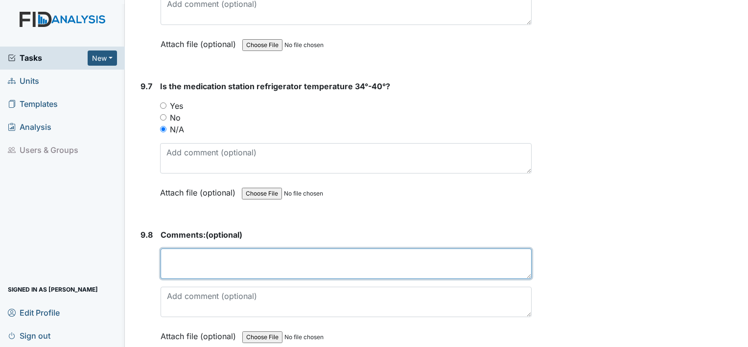
click at [296, 248] on textarea at bounding box center [346, 263] width 371 height 30
type textarea "RF/Prednisolone eye drop/staff/Diondre C"
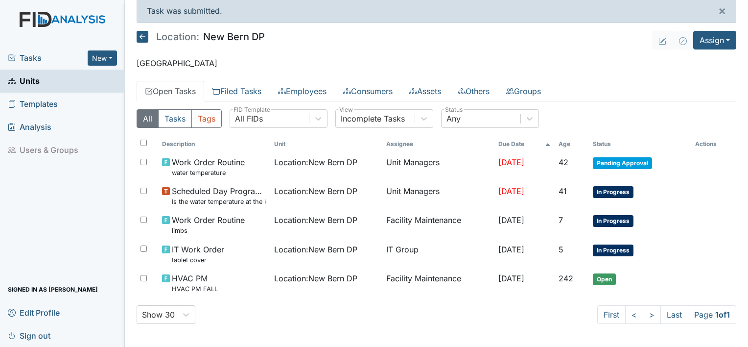
scroll to position [7, 0]
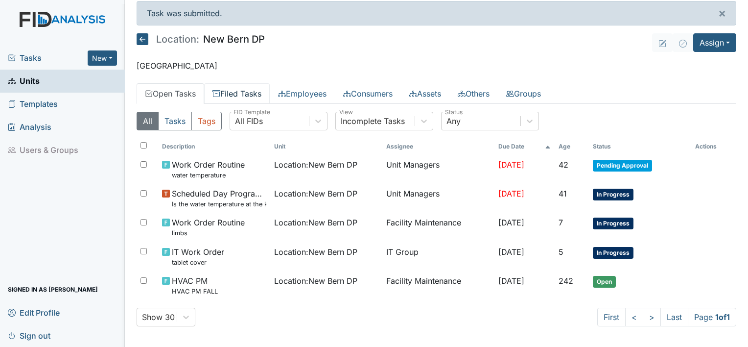
click at [245, 94] on link "Filed Tasks" at bounding box center [237, 93] width 66 height 21
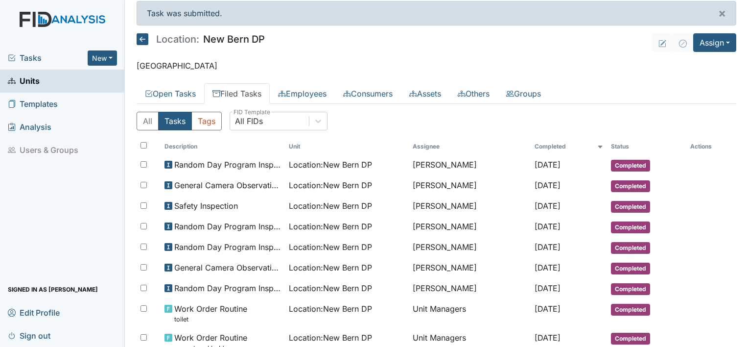
click at [627, 20] on div "Task was submitted. ×" at bounding box center [437, 13] width 600 height 24
click at [50, 338] on span "Sign out" at bounding box center [29, 335] width 43 height 15
